Goal: Information Seeking & Learning: Learn about a topic

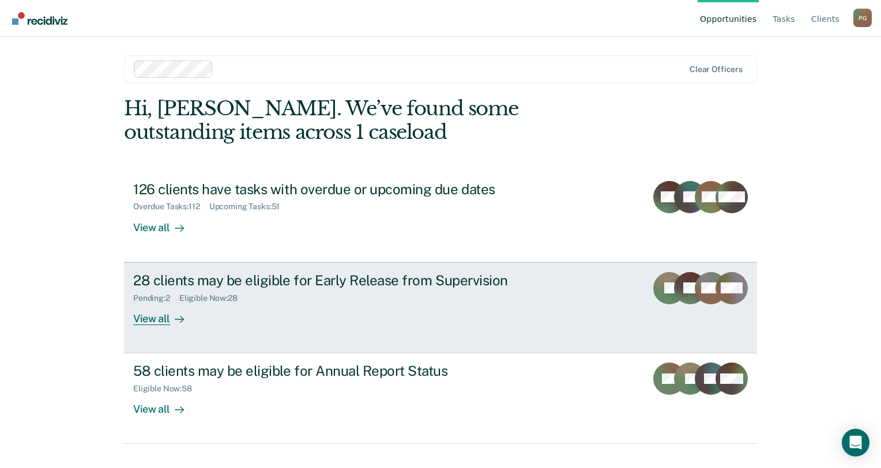
click at [298, 307] on div "28 clients may be eligible for Early Release from Supervision Pending : 2 Eligi…" at bounding box center [349, 298] width 432 height 53
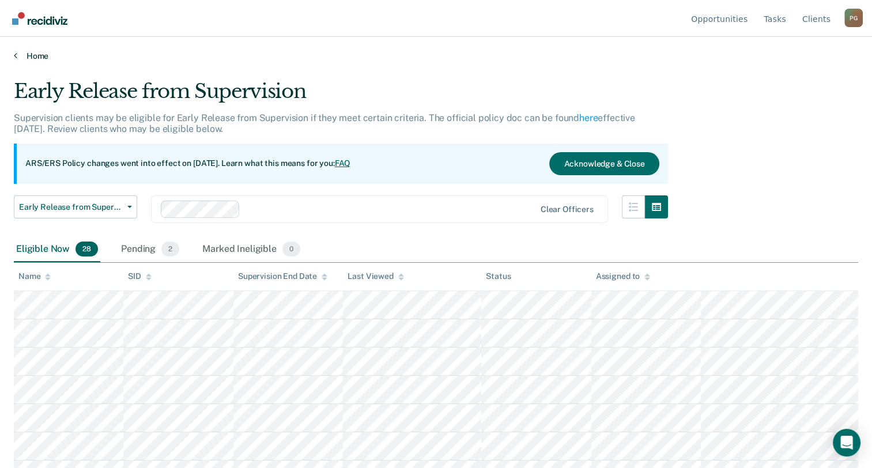
click at [16, 60] on link "Home" at bounding box center [436, 56] width 845 height 10
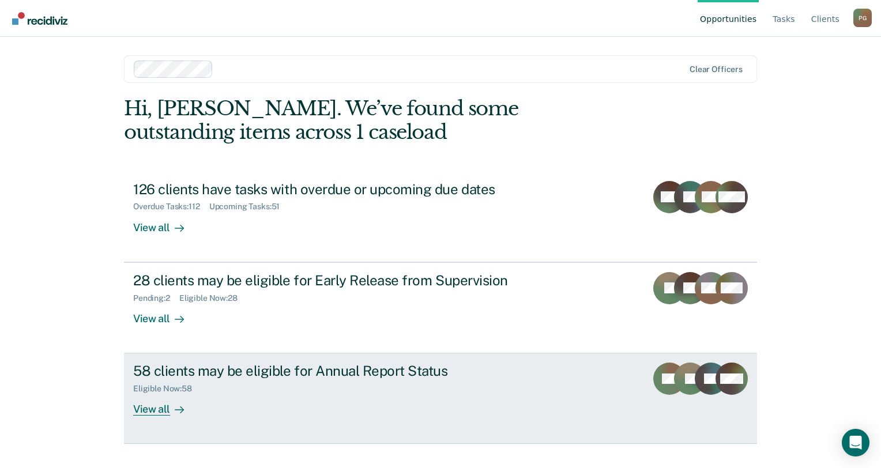
click at [257, 394] on div "58 clients may be eligible for Annual Report Status Eligible Now : 58 View all" at bounding box center [349, 389] width 432 height 53
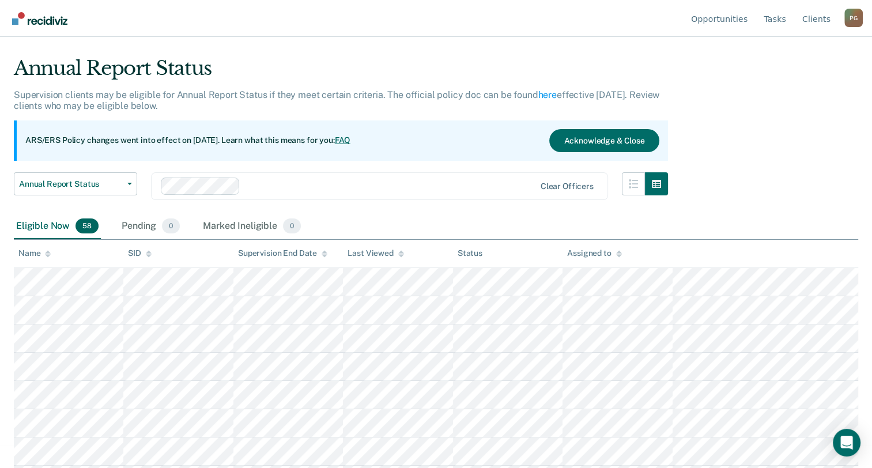
scroll to position [18, 0]
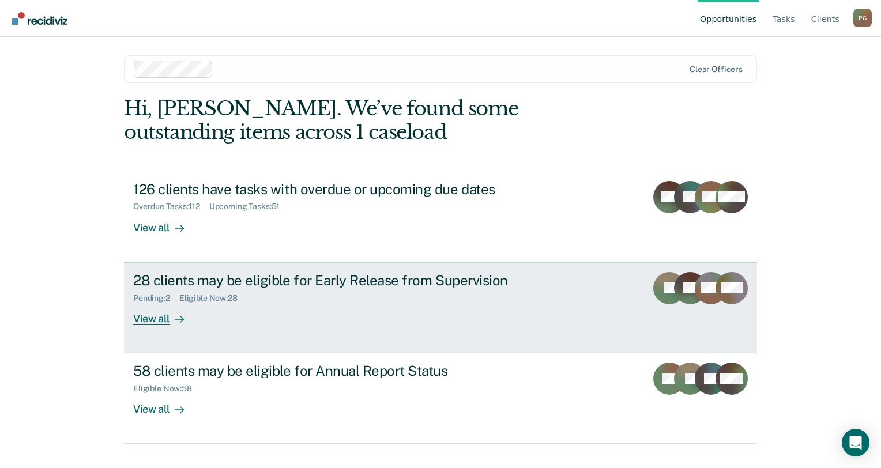
click at [292, 304] on div "28 clients may be eligible for Early Release from Supervision Pending : 2 Eligi…" at bounding box center [349, 298] width 432 height 53
